Goal: Use online tool/utility: Utilize a website feature to perform a specific function

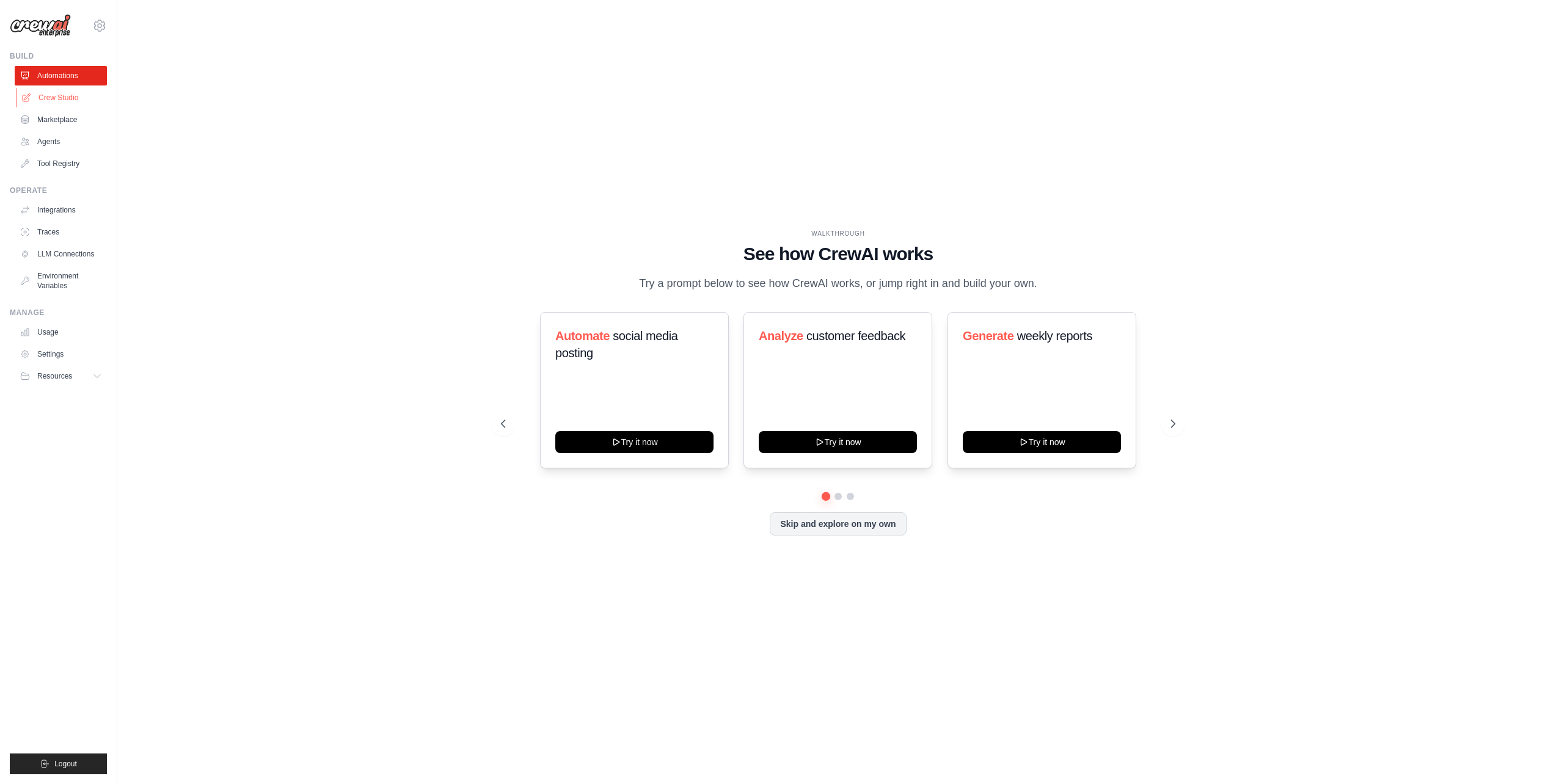
click at [55, 106] on link "Crew Studio" at bounding box center [62, 98] width 92 height 20
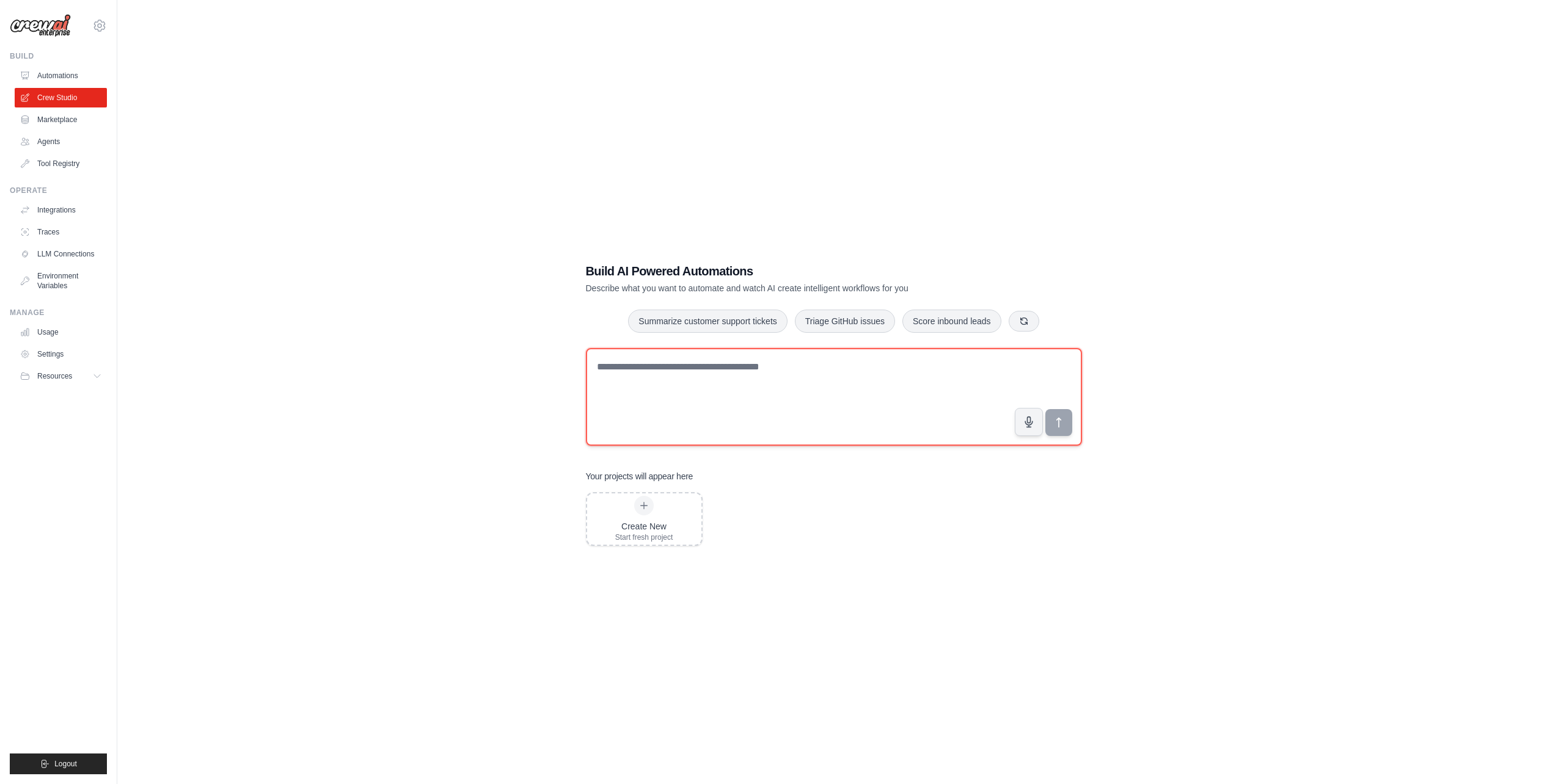
click at [639, 407] on textarea at bounding box center [834, 397] width 496 height 98
click at [59, 142] on link "Agents" at bounding box center [62, 142] width 92 height 20
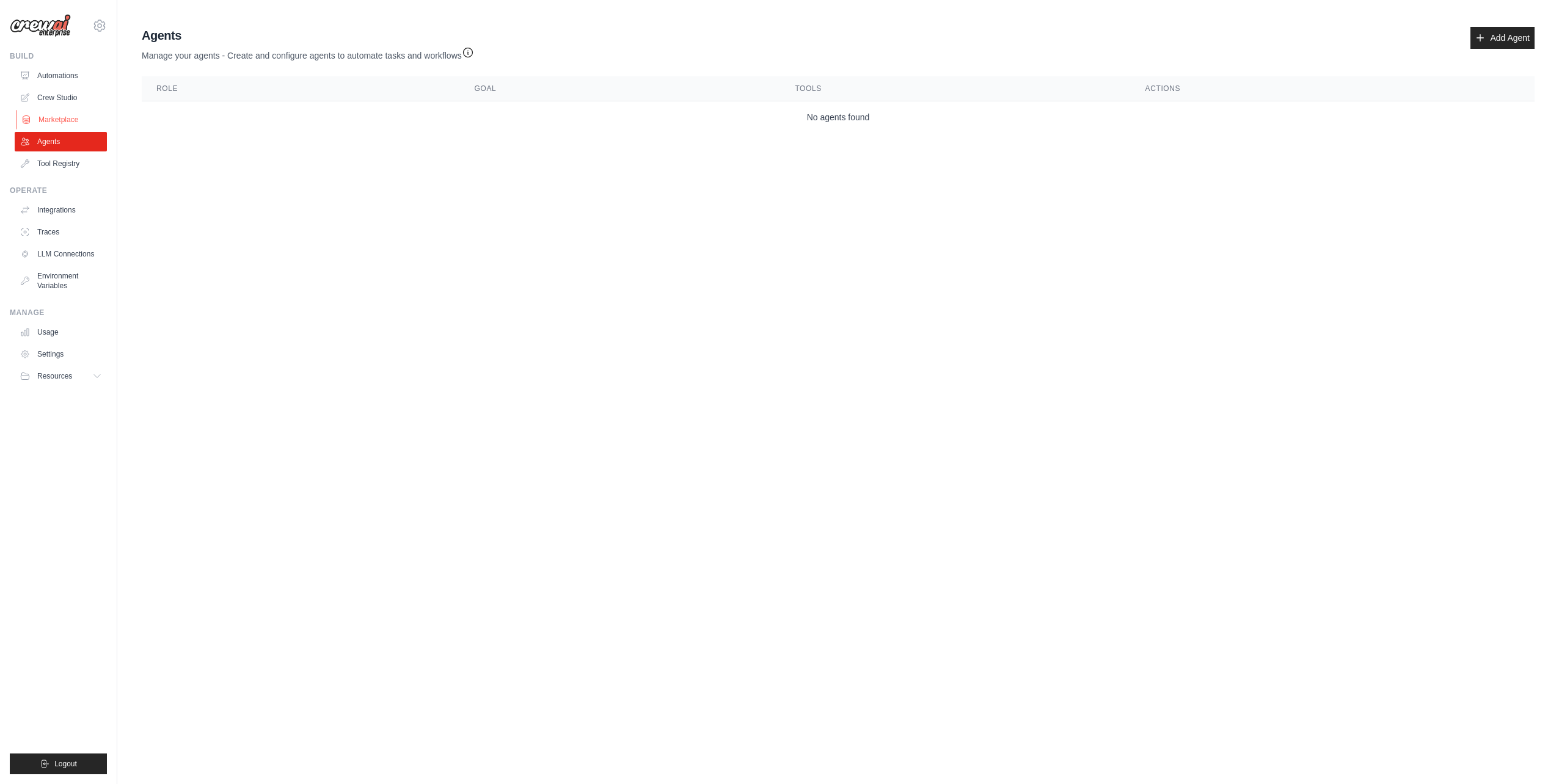
click at [58, 115] on link "Marketplace" at bounding box center [62, 120] width 92 height 20
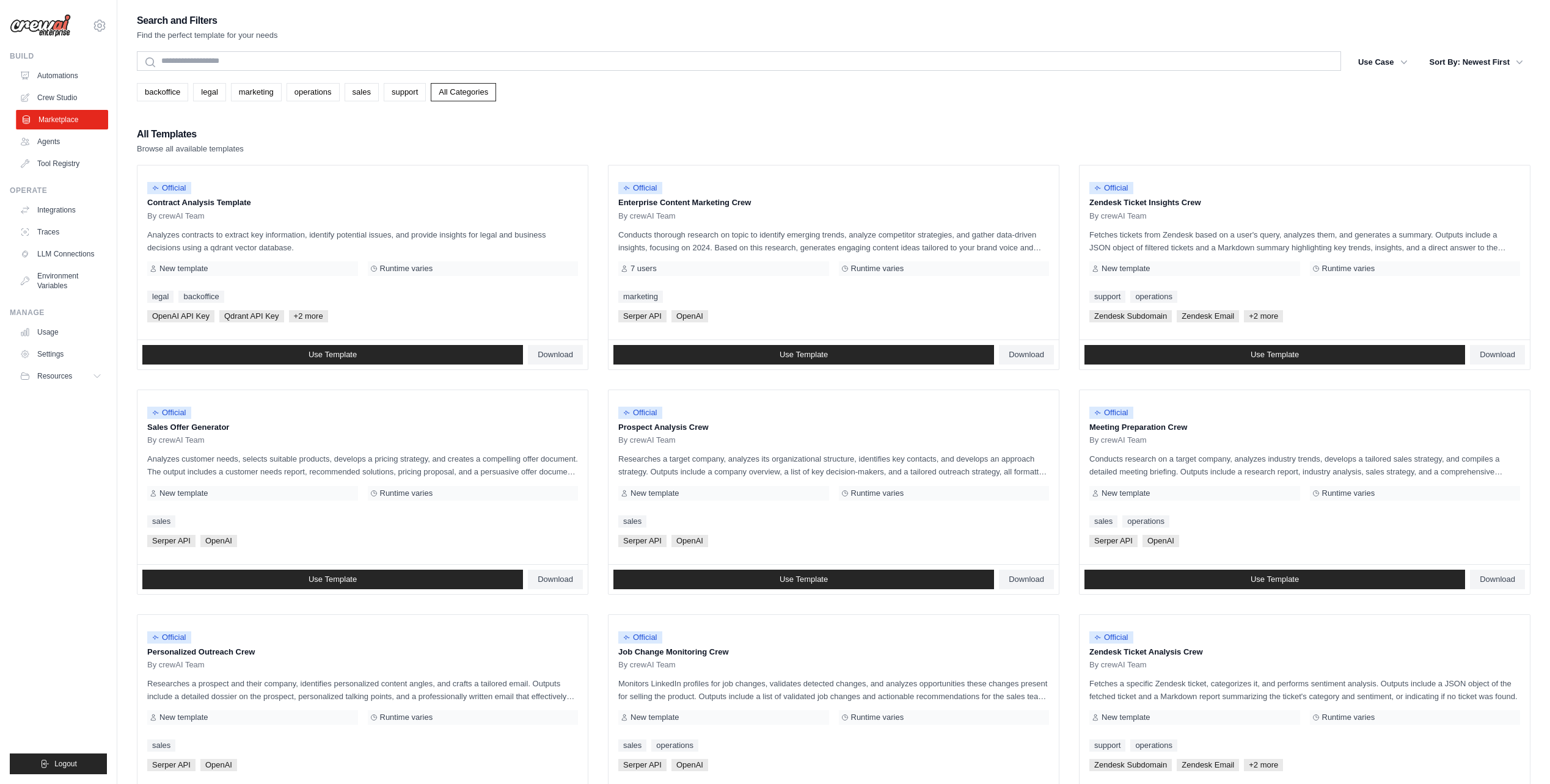
click at [58, 118] on link "Marketplace" at bounding box center [62, 120] width 92 height 20
click at [38, 75] on link "Automations" at bounding box center [62, 76] width 92 height 20
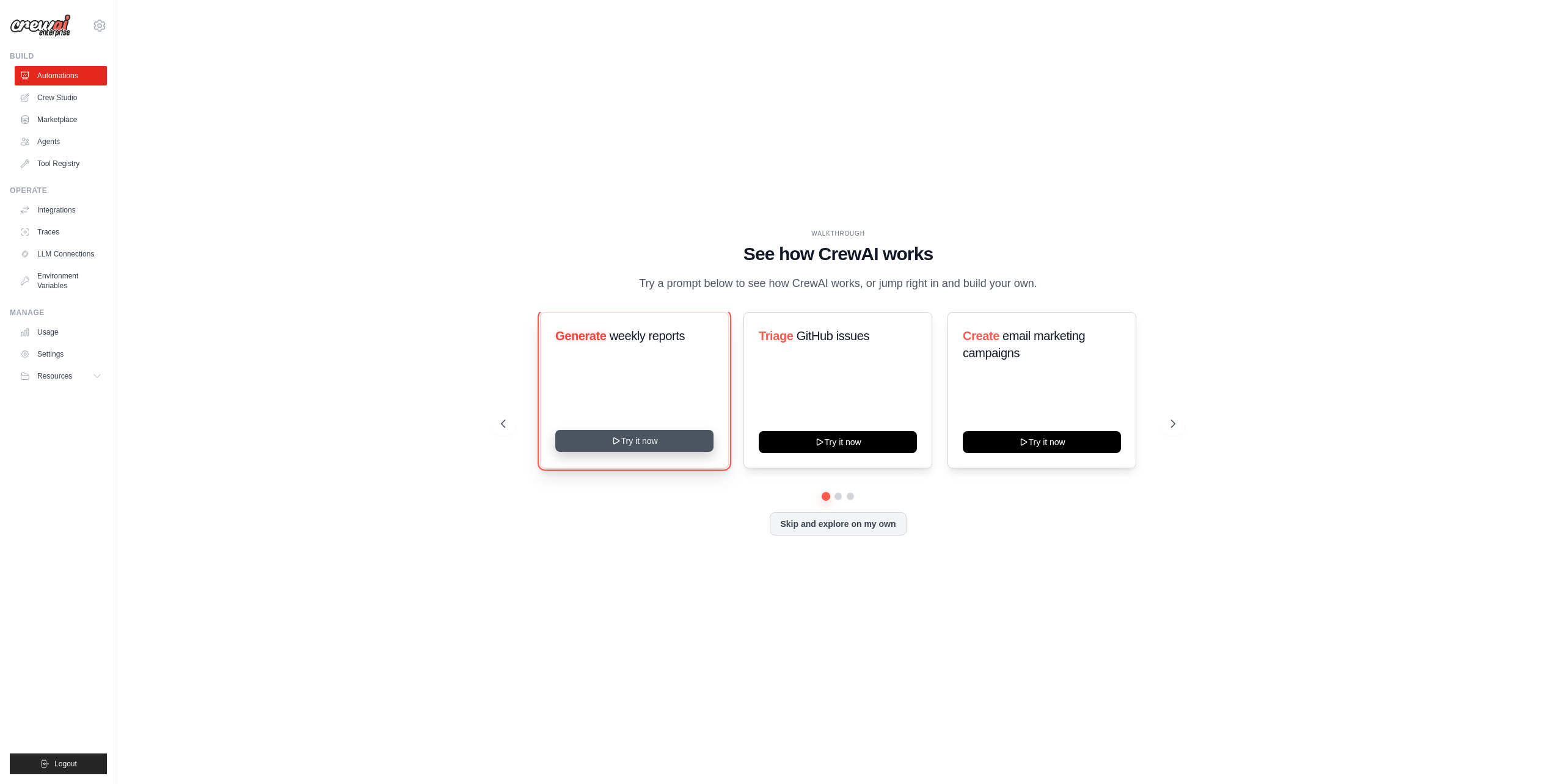
click at [660, 450] on button "Try it now" at bounding box center [634, 441] width 158 height 22
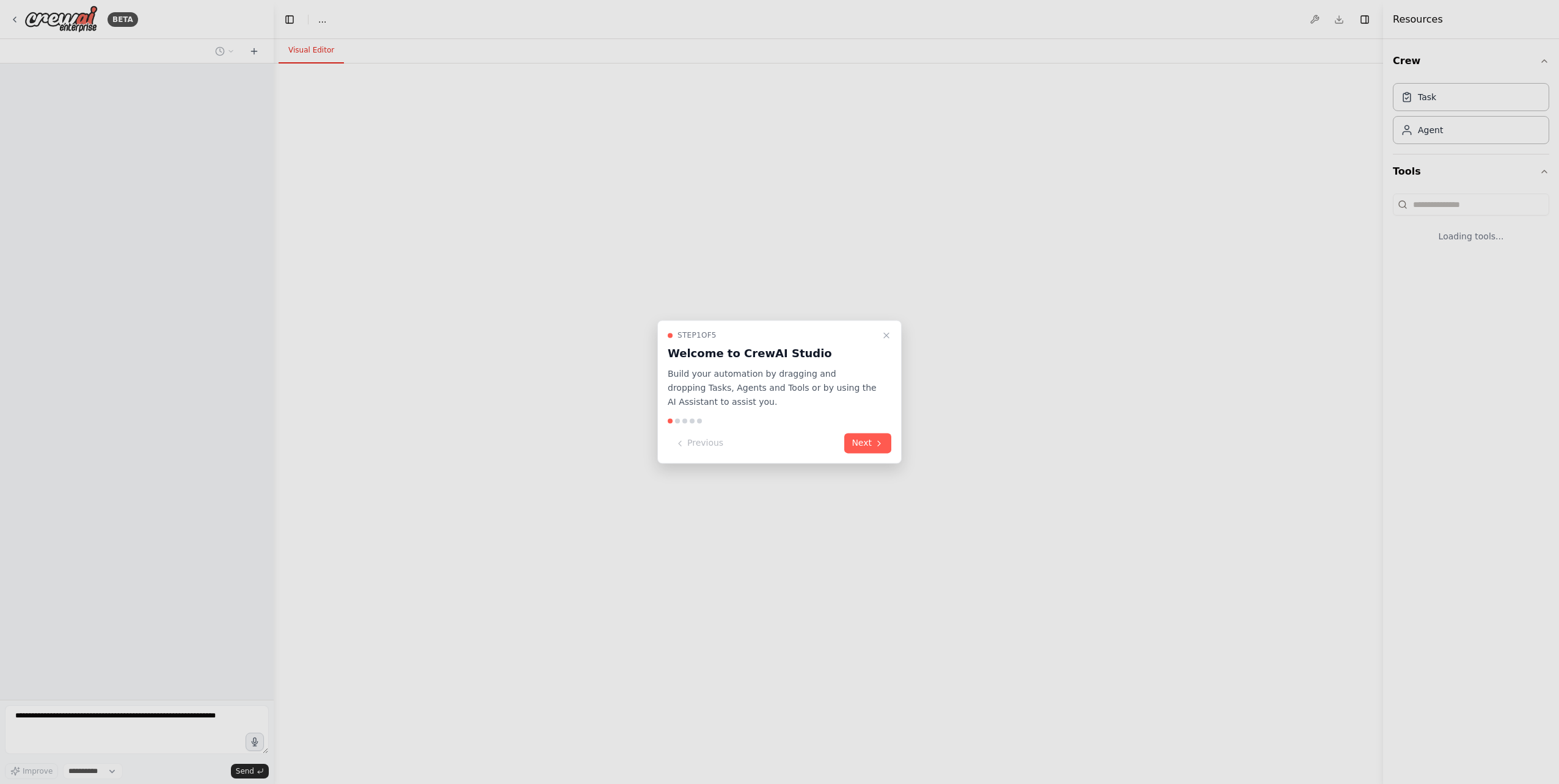
select select "****"
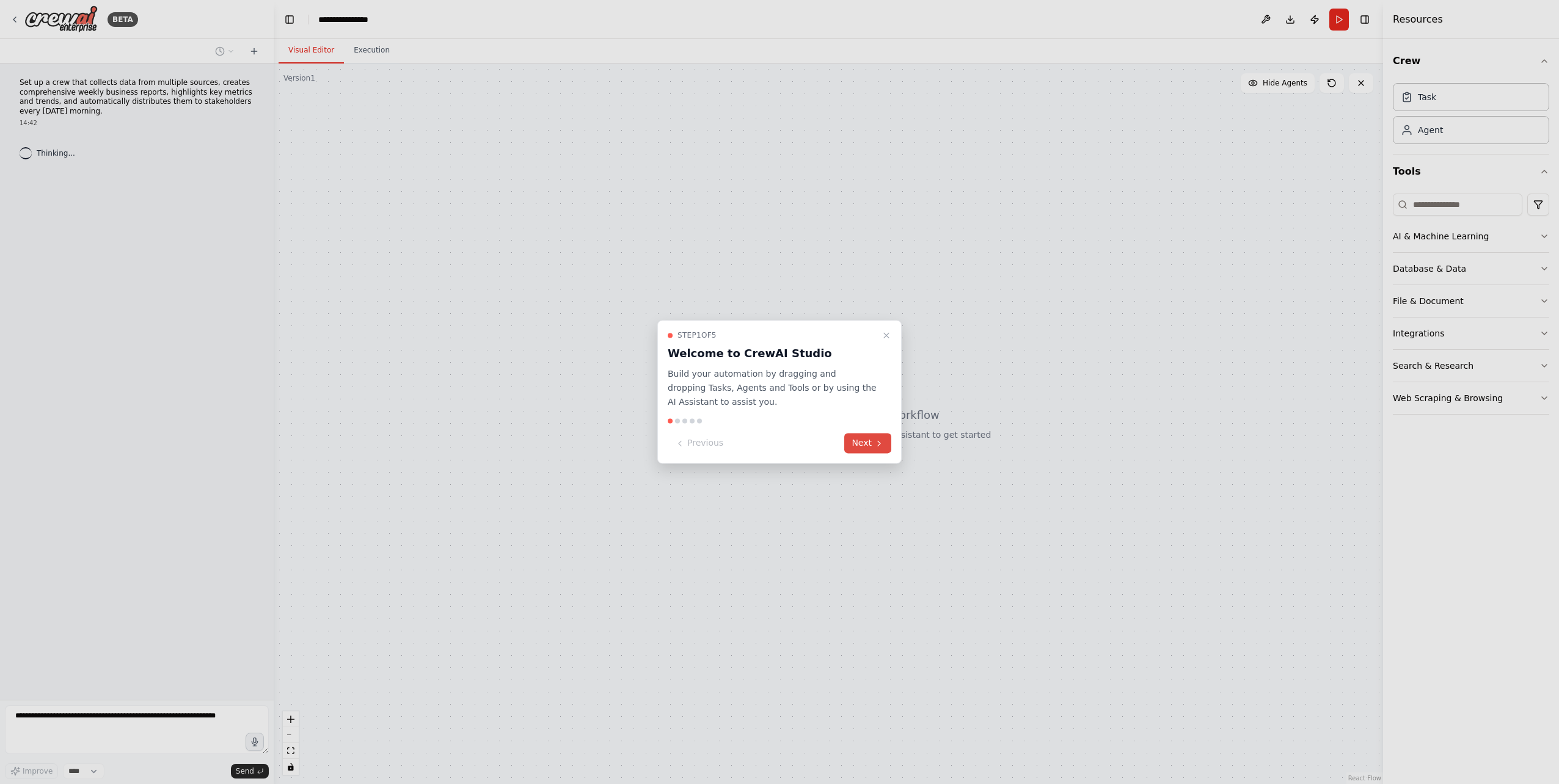
click at [872, 446] on button "Next" at bounding box center [868, 443] width 47 height 20
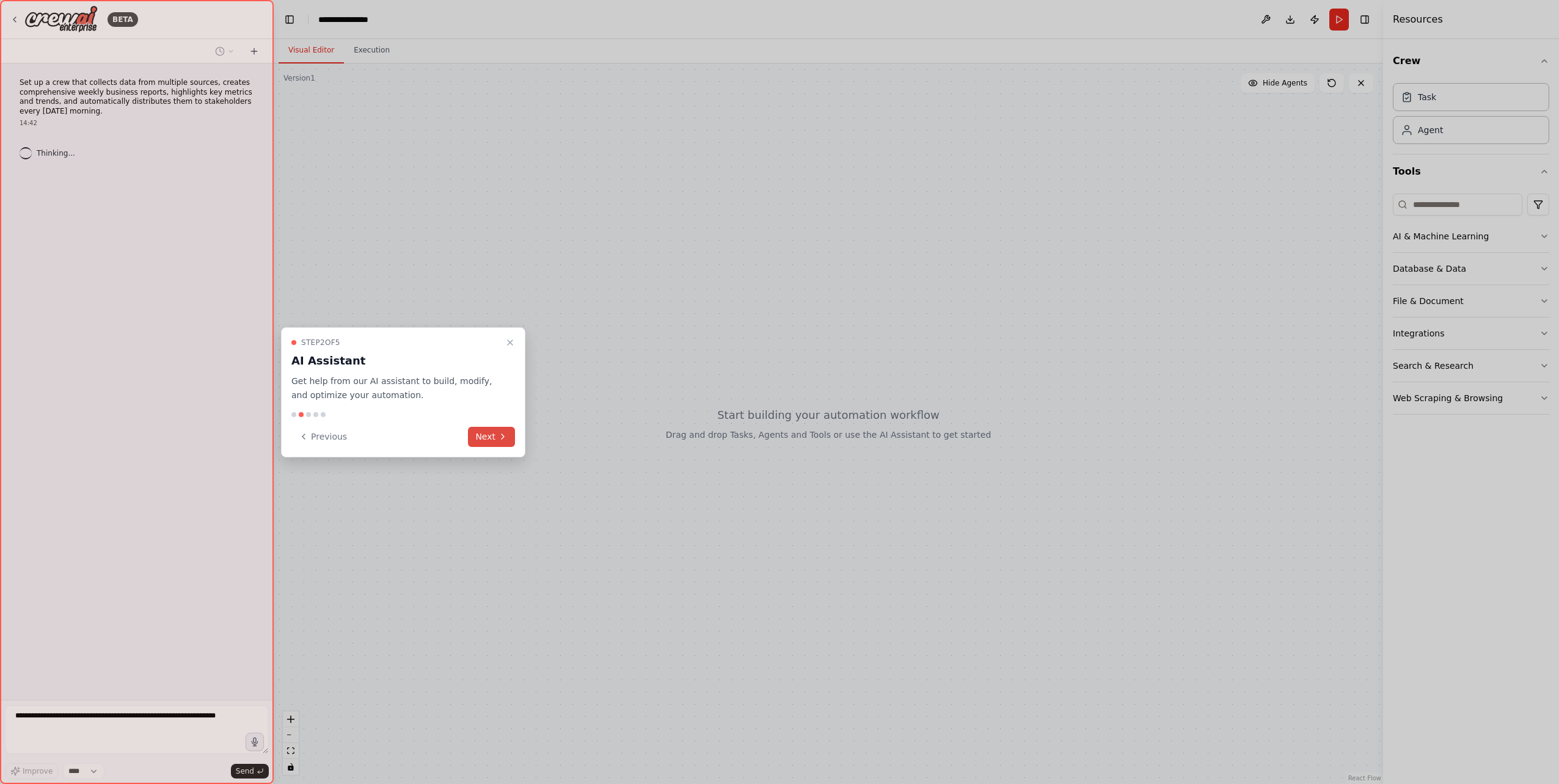
click at [480, 442] on button "Next" at bounding box center [491, 437] width 47 height 20
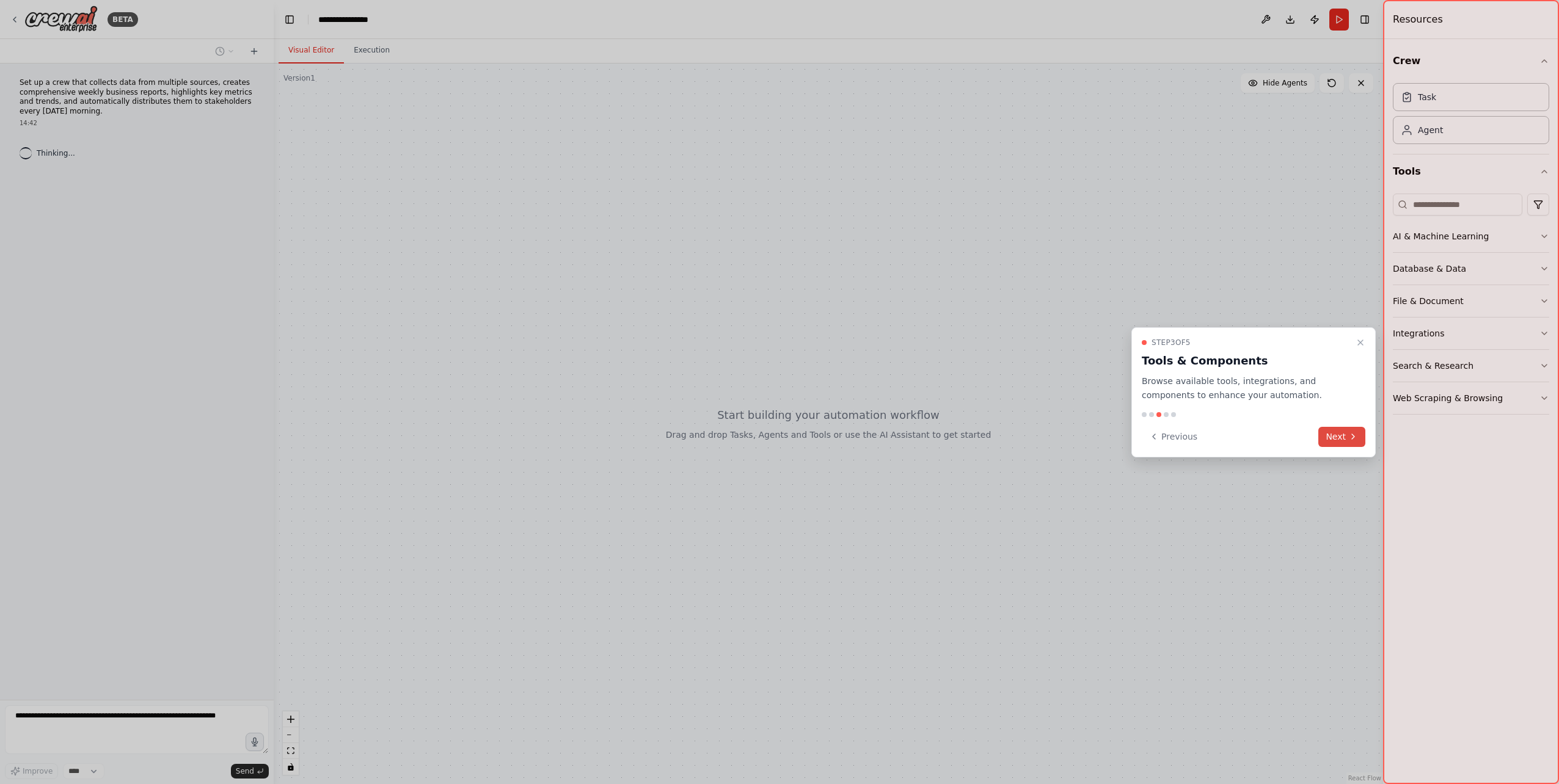
click at [1345, 437] on button "Next" at bounding box center [1342, 437] width 47 height 20
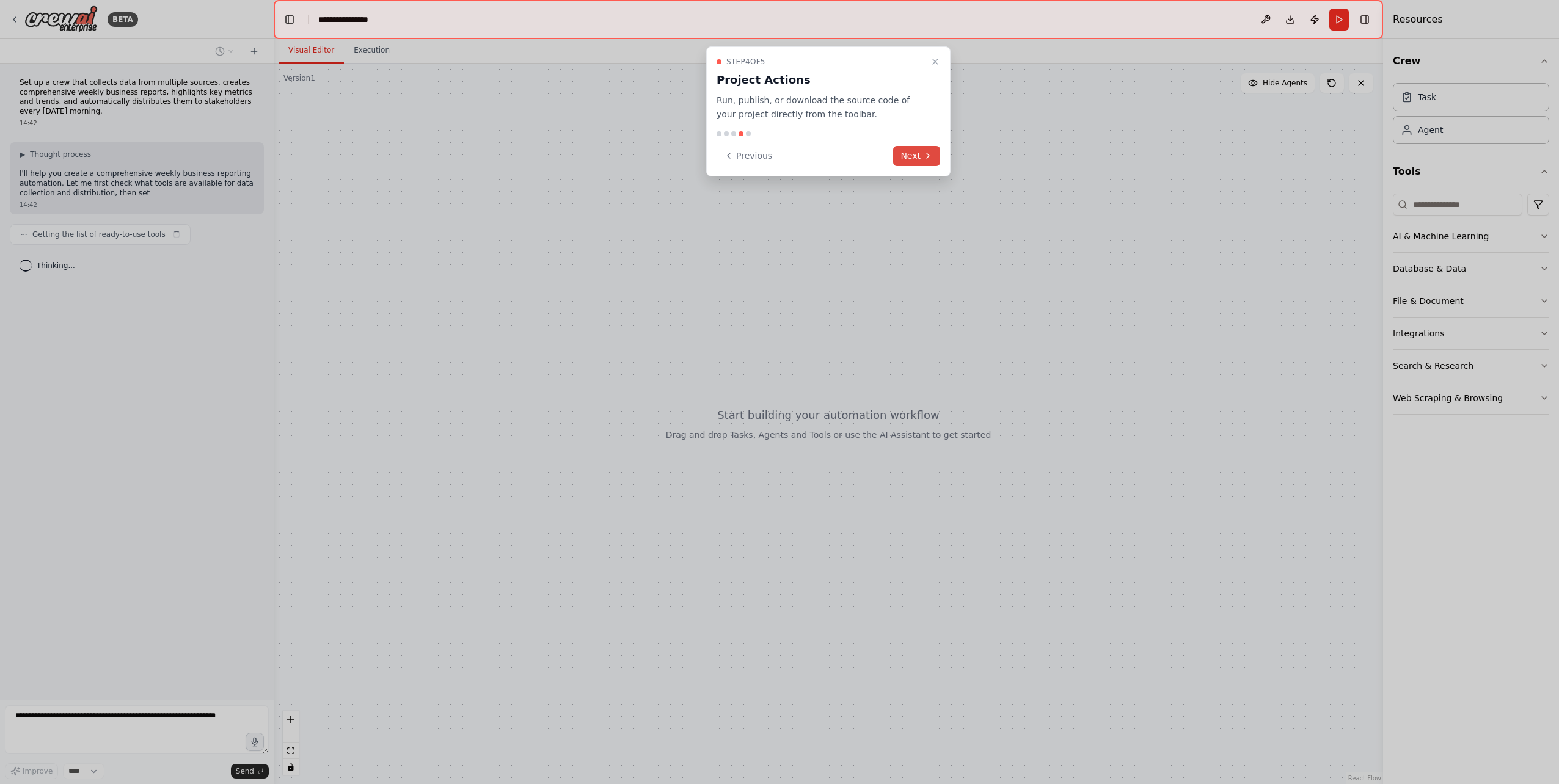
click at [923, 163] on button "Next" at bounding box center [917, 156] width 47 height 20
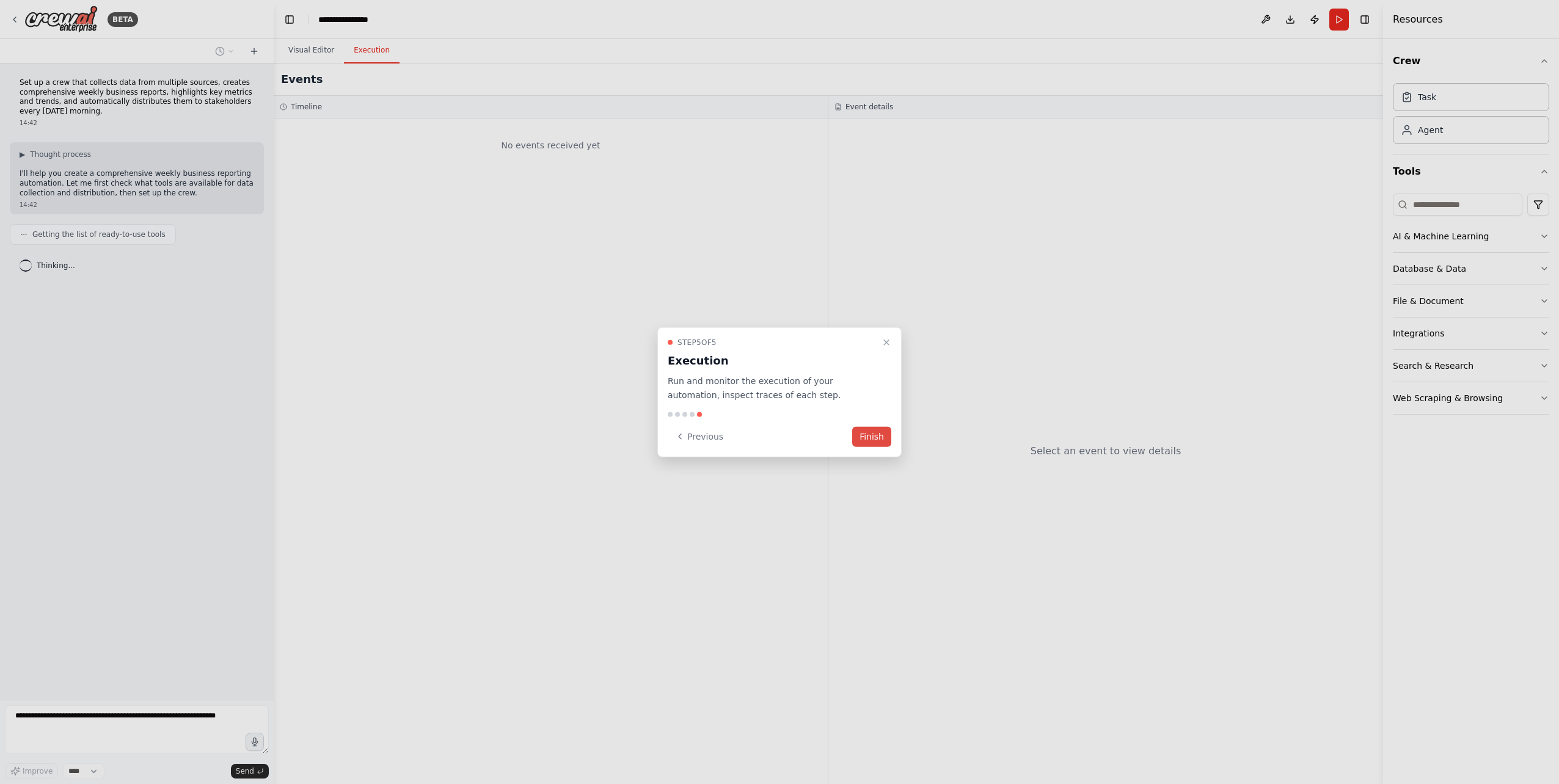
click at [882, 438] on button "Finish" at bounding box center [871, 436] width 39 height 20
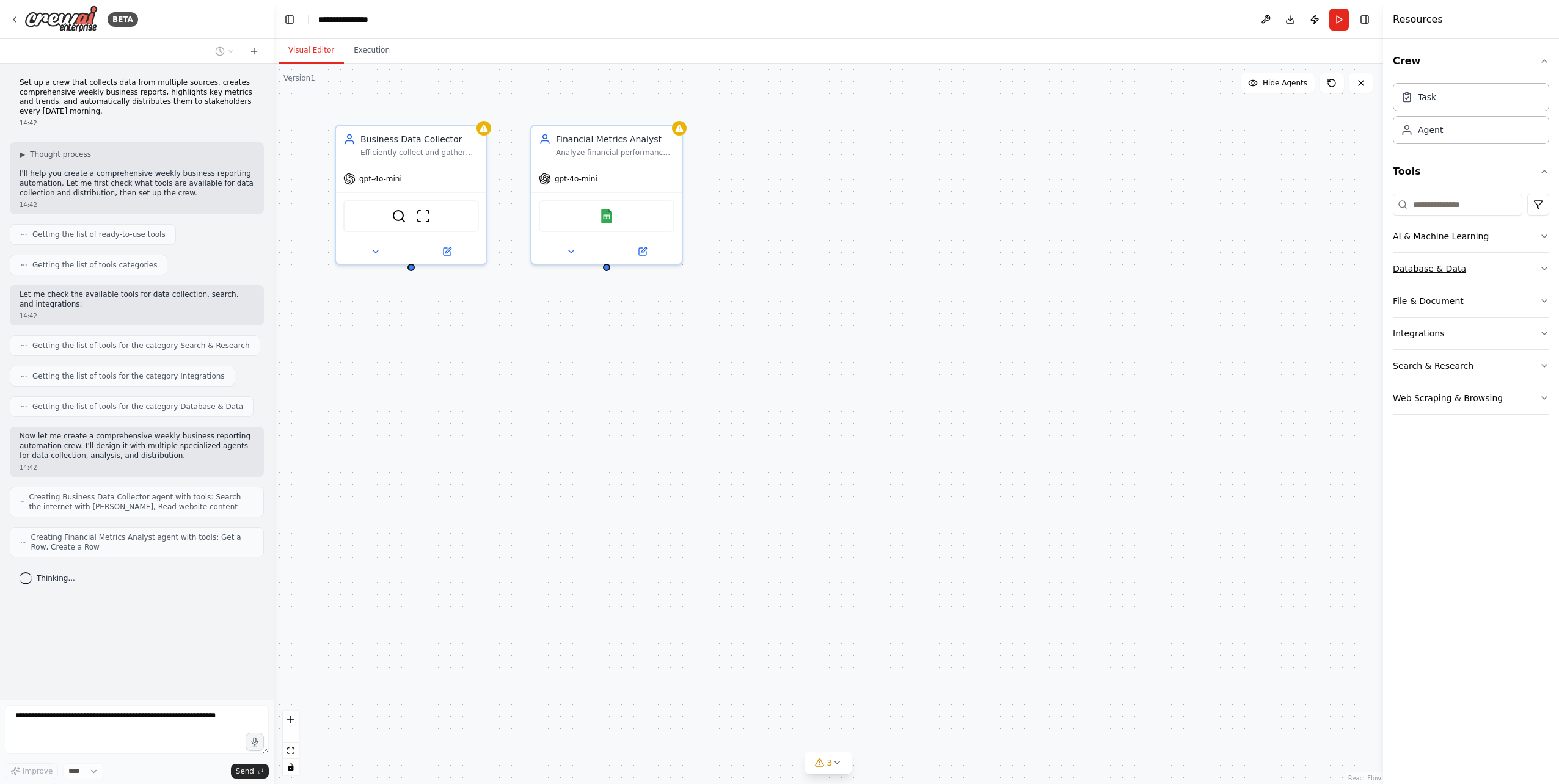
click at [1446, 270] on button "Database & Data" at bounding box center [1470, 268] width 156 height 32
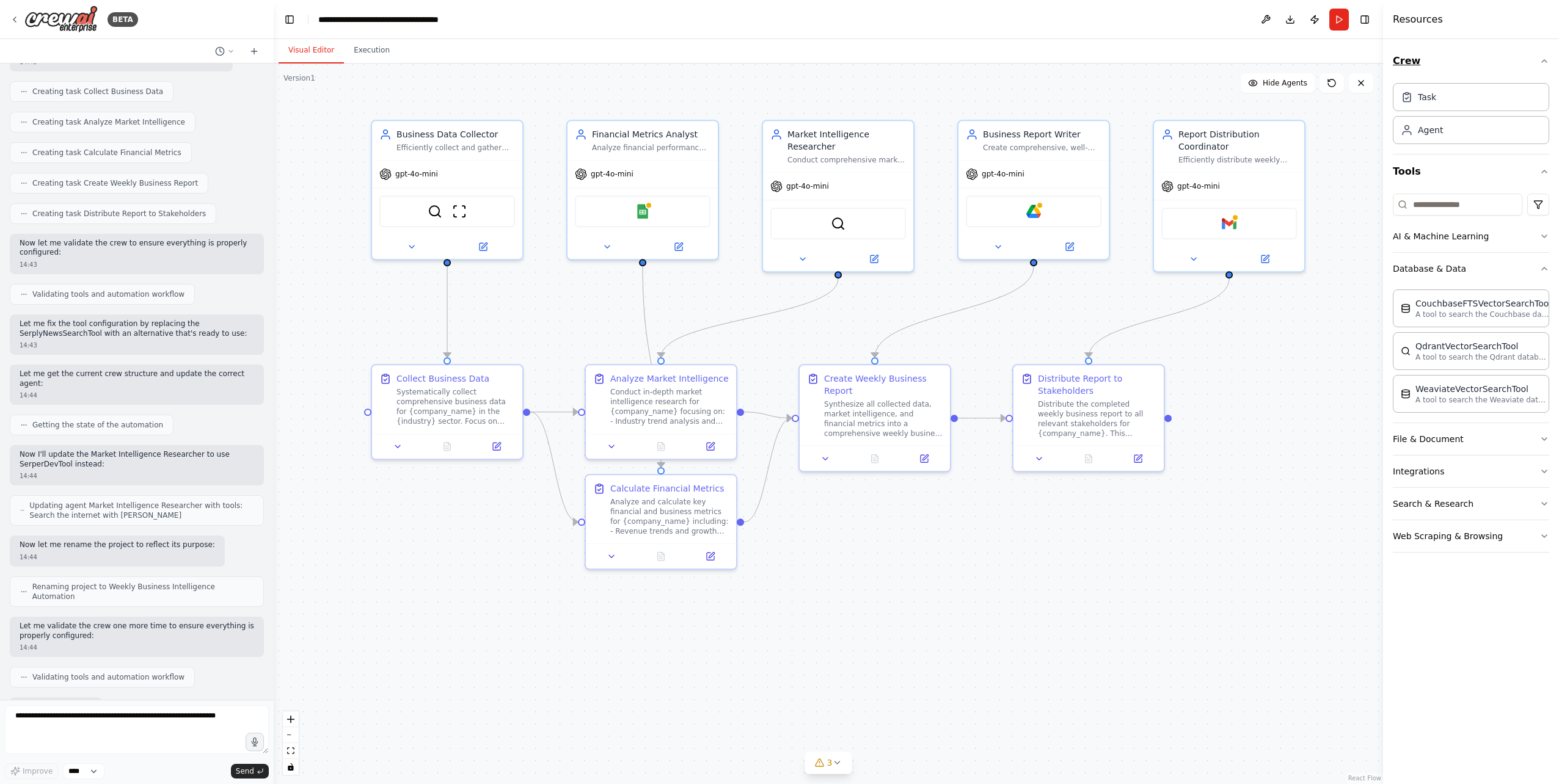
scroll to position [702, 0]
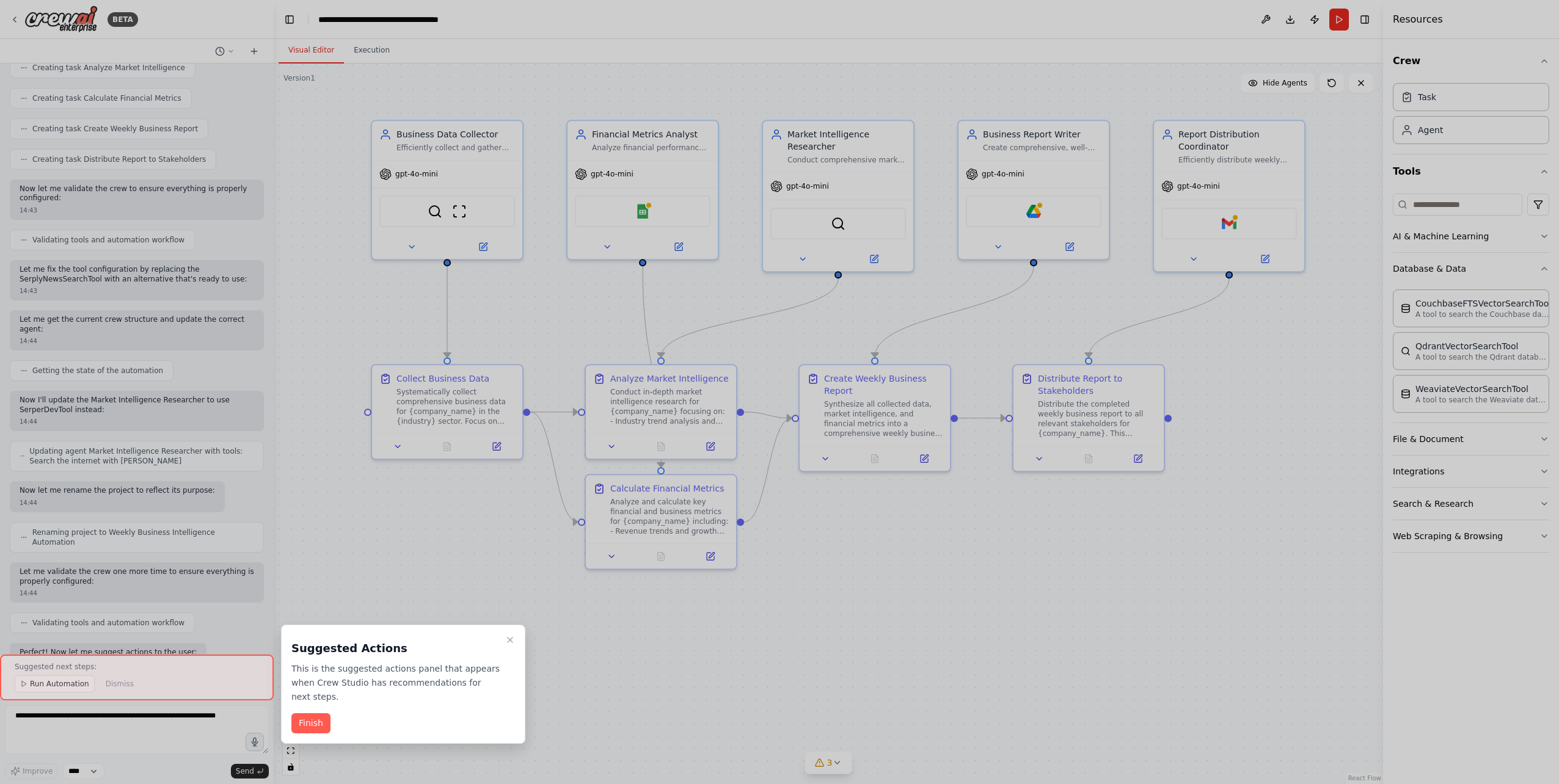
click at [314, 713] on button "Finish" at bounding box center [310, 723] width 39 height 20
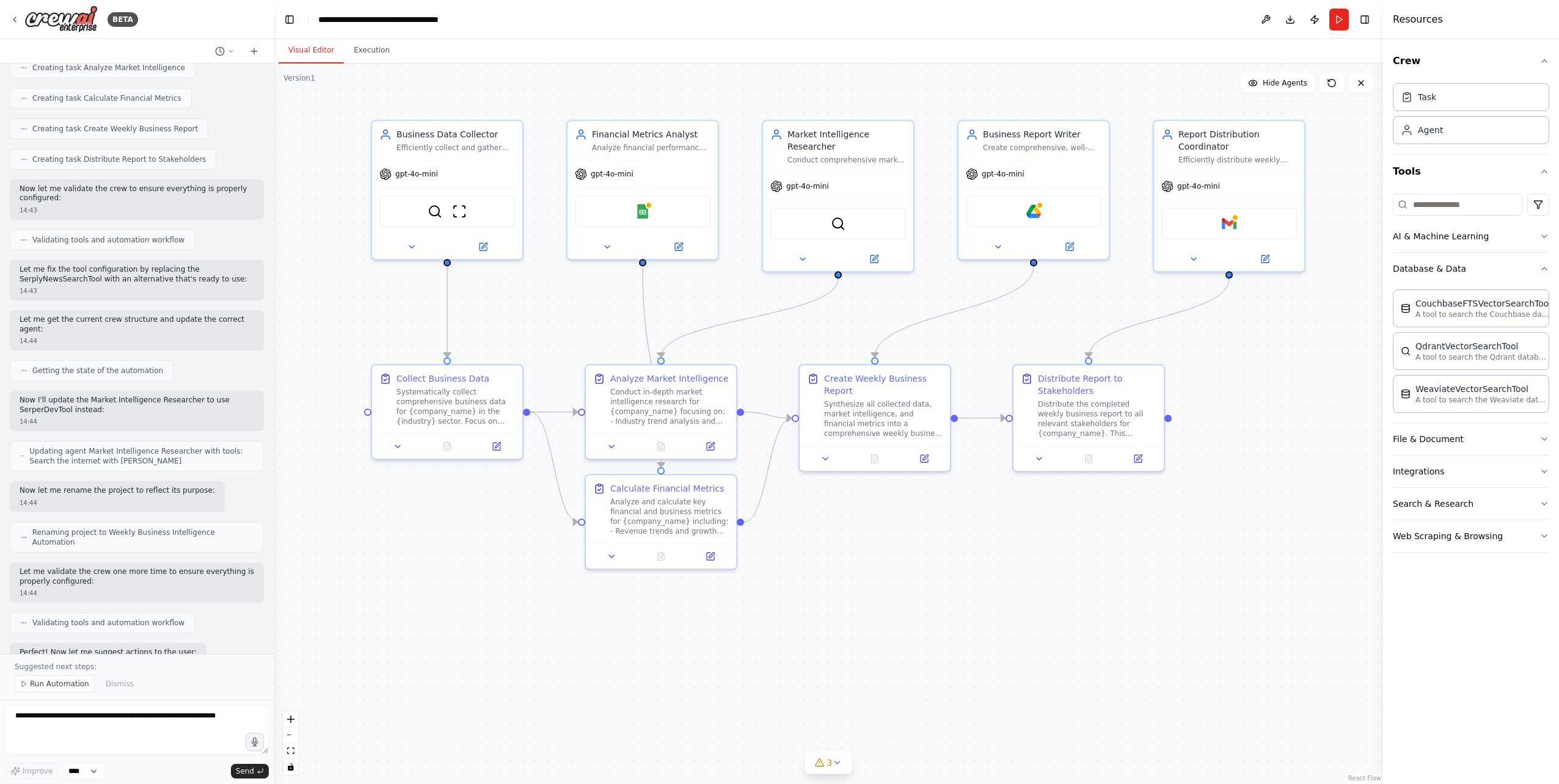
click at [316, 712] on div ".deletable-edge-delete-btn { width: 20px; height: 20px; border: 0px solid #ffff…" at bounding box center [828, 424] width 1109 height 721
click at [64, 684] on span "Run Automation" at bounding box center [59, 684] width 59 height 10
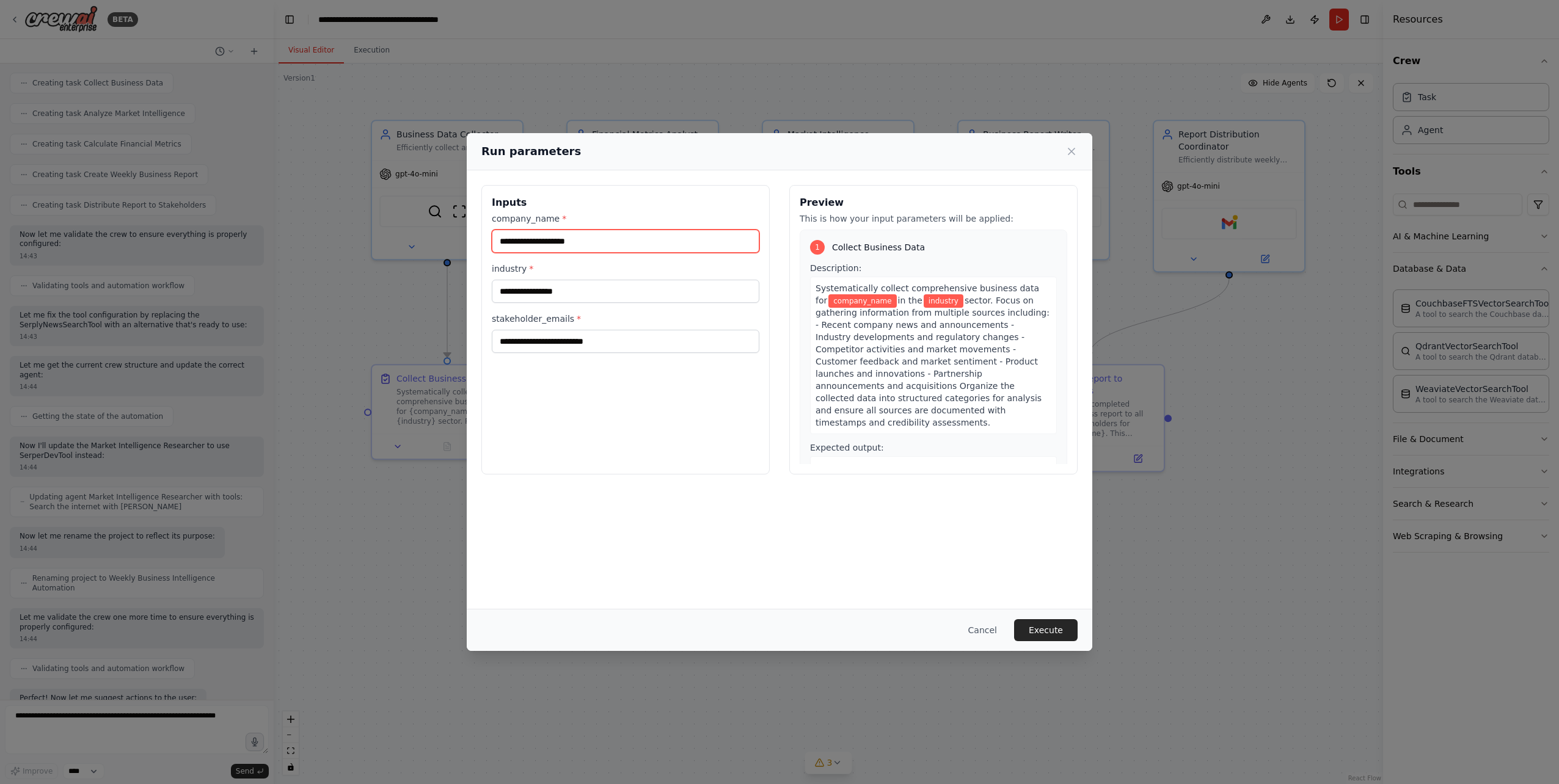
click at [573, 243] on input "company_name *" at bounding box center [626, 241] width 268 height 23
click at [1074, 147] on icon at bounding box center [1072, 152] width 12 height 12
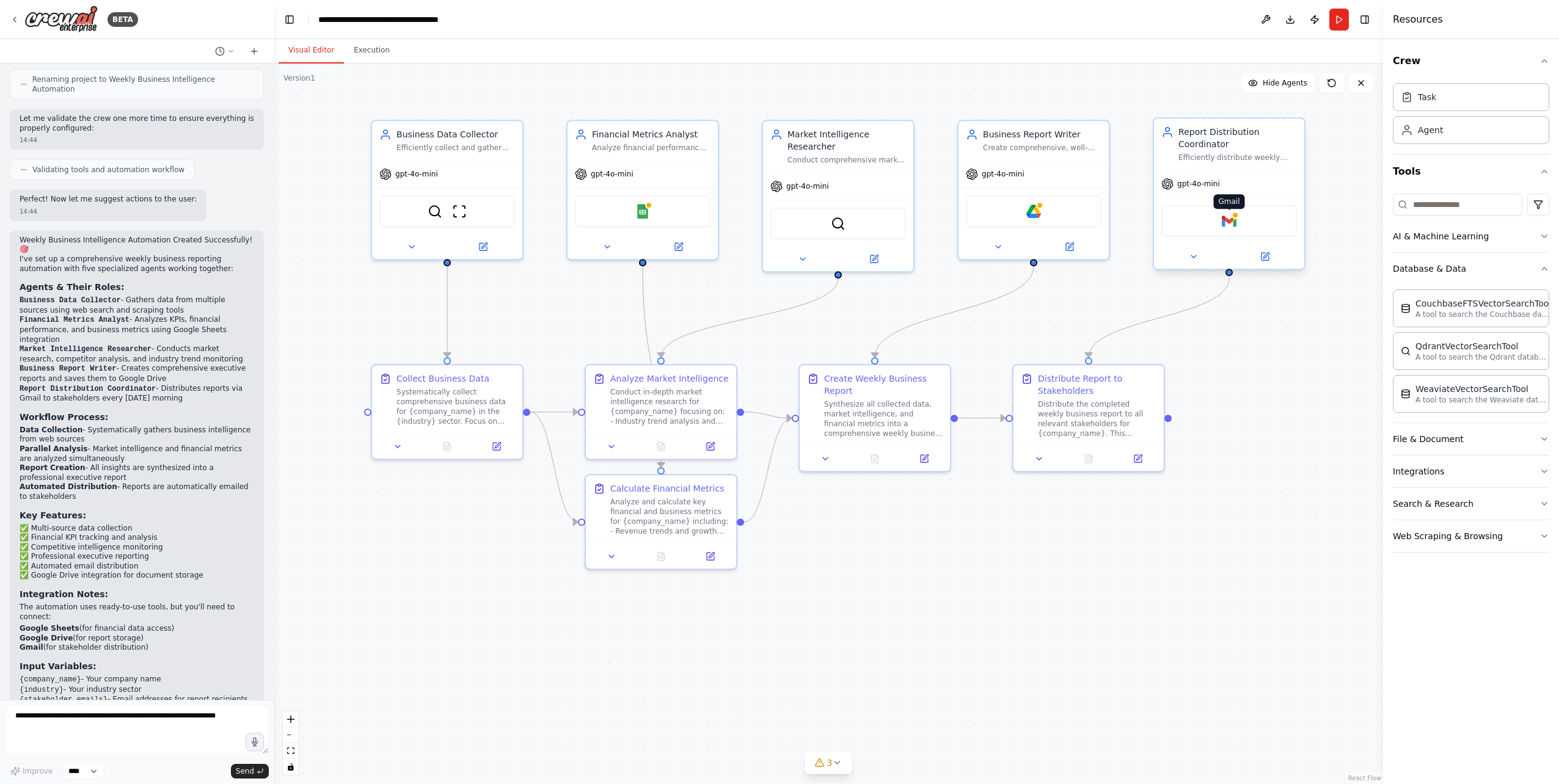
scroll to position [1165, 0]
